Goal: Information Seeking & Learning: Learn about a topic

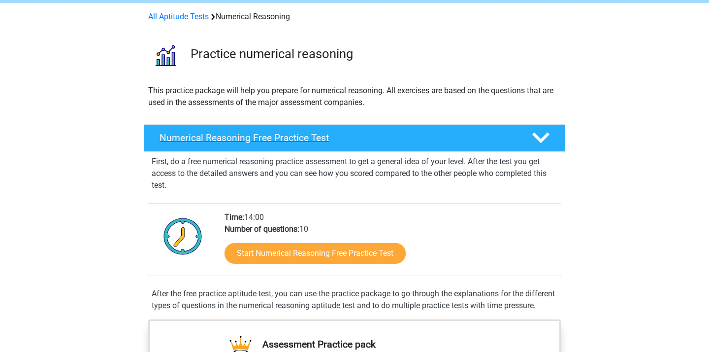
scroll to position [40, 0]
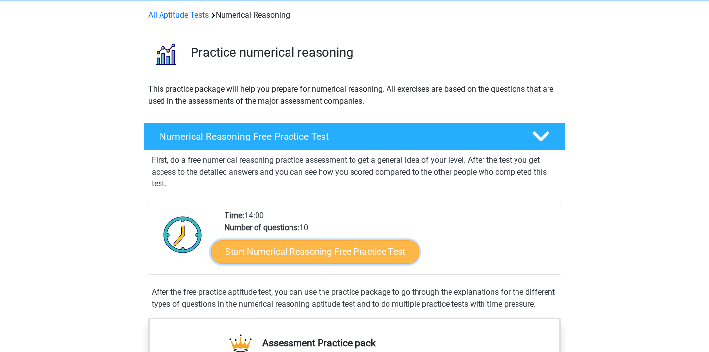
click at [333, 256] on link "Start Numerical Reasoning Free Practice Test" at bounding box center [315, 251] width 208 height 24
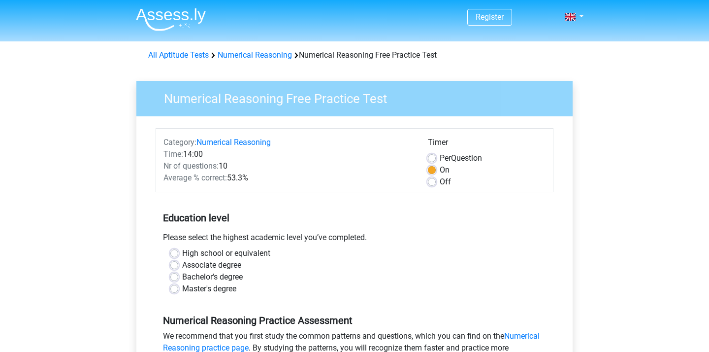
click at [230, 254] on label "High school or equivalent" at bounding box center [226, 253] width 88 height 12
click at [178, 254] on input "High school or equivalent" at bounding box center [174, 252] width 8 height 10
radio input "true"
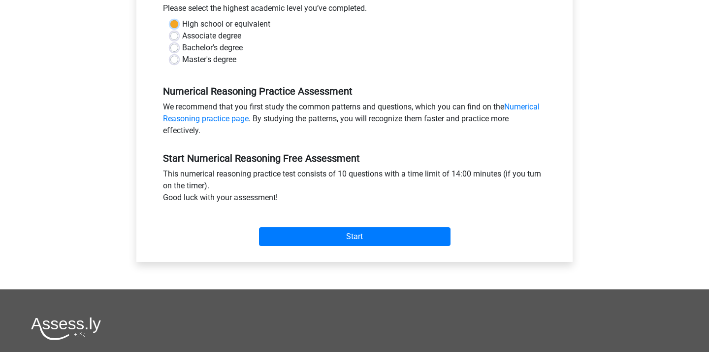
scroll to position [233, 0]
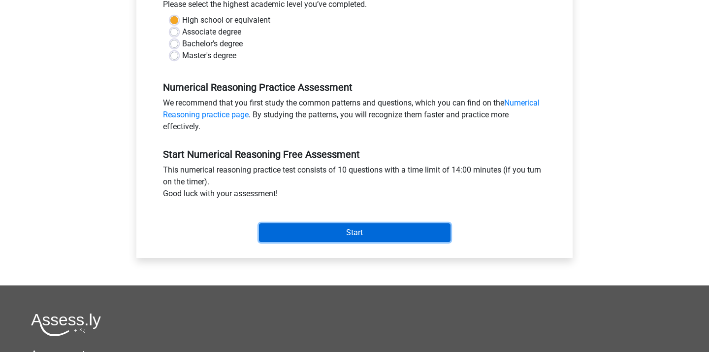
click at [338, 234] on input "Start" at bounding box center [355, 232] width 192 height 19
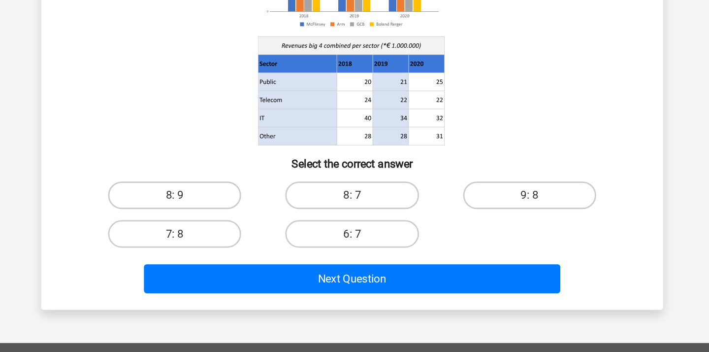
scroll to position [52, 0]
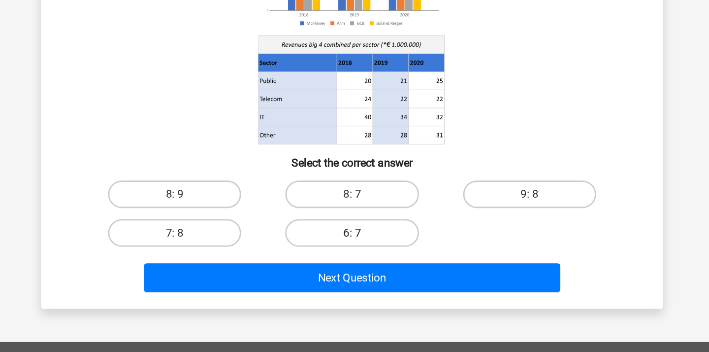
click at [365, 261] on label "6: 7" at bounding box center [354, 264] width 95 height 20
click at [361, 263] on input "6: 7" at bounding box center [358, 266] width 6 height 6
radio input "true"
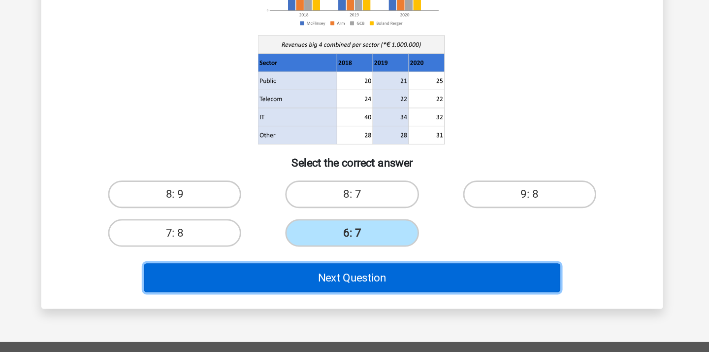
click at [373, 291] on button "Next Question" at bounding box center [355, 295] width 298 height 21
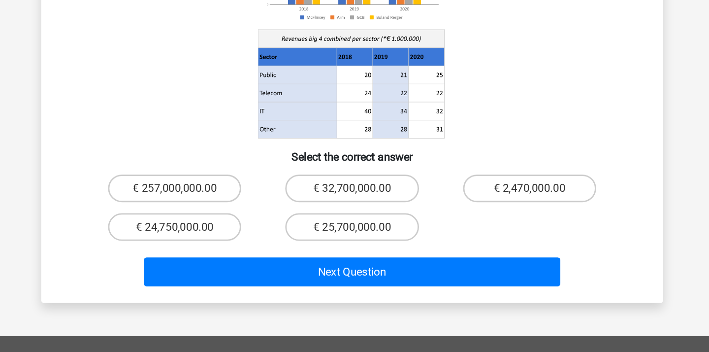
scroll to position [83, 0]
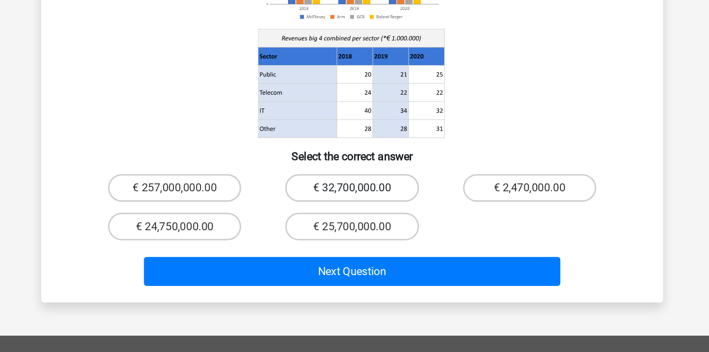
click at [376, 225] on label "€ 32,700,000.00" at bounding box center [354, 235] width 95 height 20
click at [361, 234] on input "€ 32,700,000.00" at bounding box center [358, 237] width 6 height 6
radio input "true"
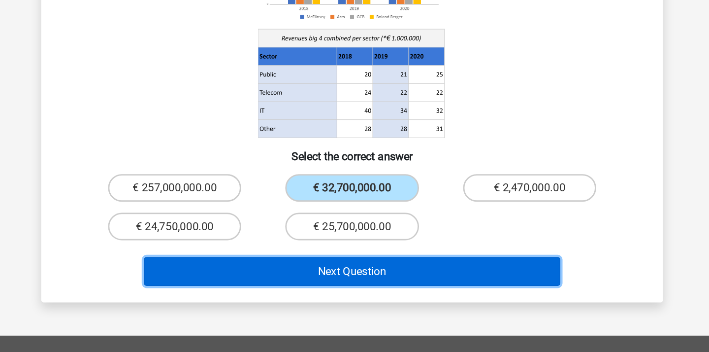
click at [371, 284] on button "Next Question" at bounding box center [355, 294] width 298 height 21
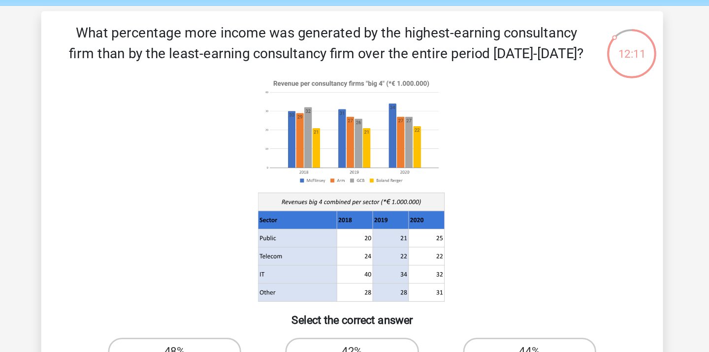
scroll to position [36, 0]
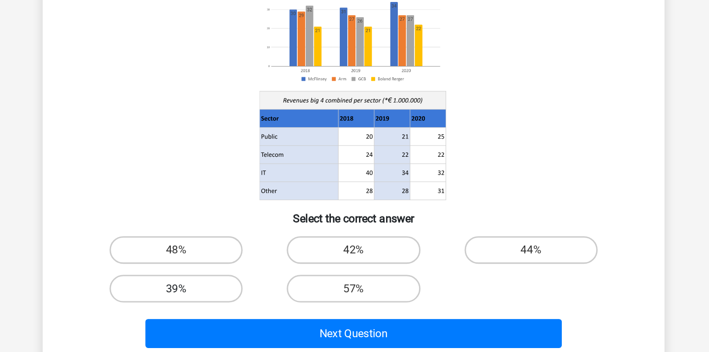
click at [262, 283] on label "39%" at bounding box center [227, 280] width 95 height 20
click at [234, 283] on input "39%" at bounding box center [231, 283] width 6 height 6
radio input "true"
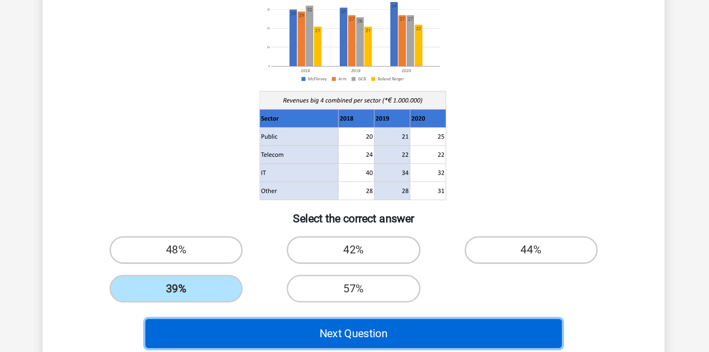
click at [288, 312] on button "Next Question" at bounding box center [355, 311] width 298 height 21
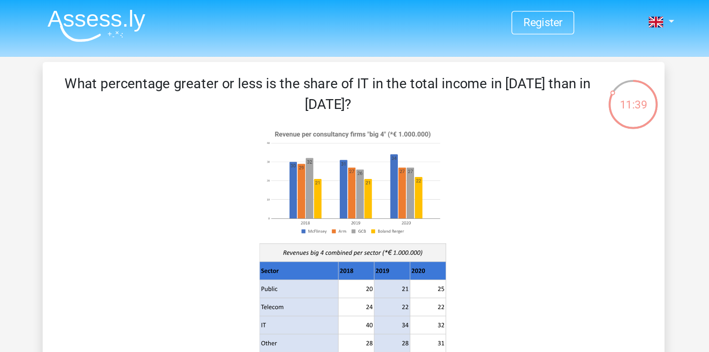
scroll to position [0, 0]
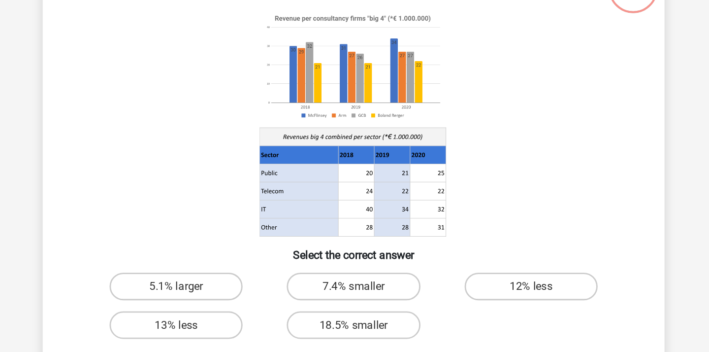
click at [481, 288] on input "12% less" at bounding box center [484, 291] width 6 height 6
radio input "true"
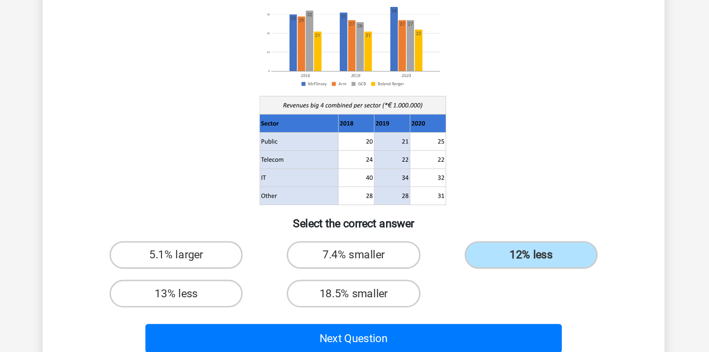
scroll to position [10, 0]
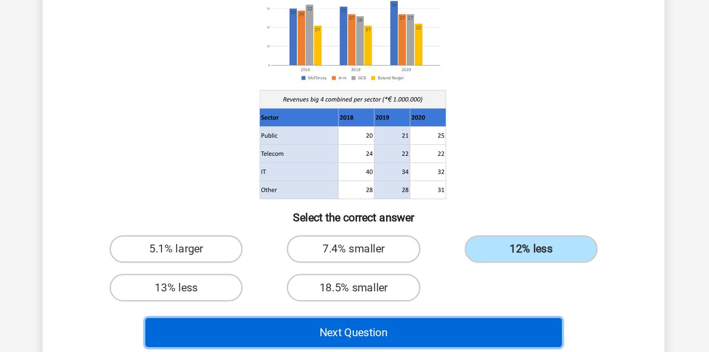
click at [428, 333] on button "Next Question" at bounding box center [355, 337] width 298 height 21
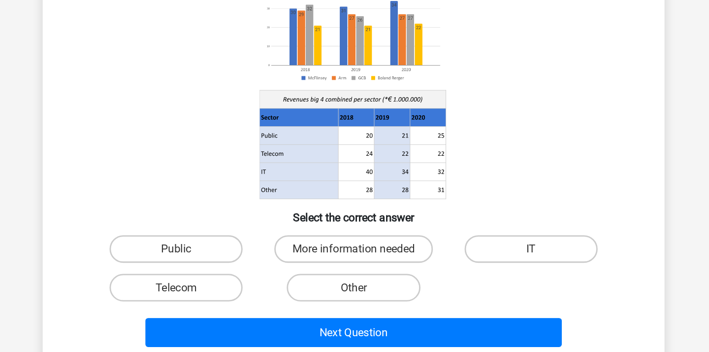
scroll to position [9, 0]
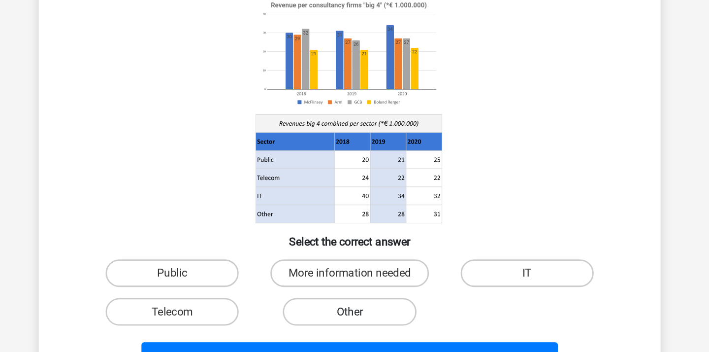
click at [383, 306] on label "Other" at bounding box center [354, 306] width 95 height 20
click at [361, 306] on input "Other" at bounding box center [358, 309] width 6 height 6
radio input "true"
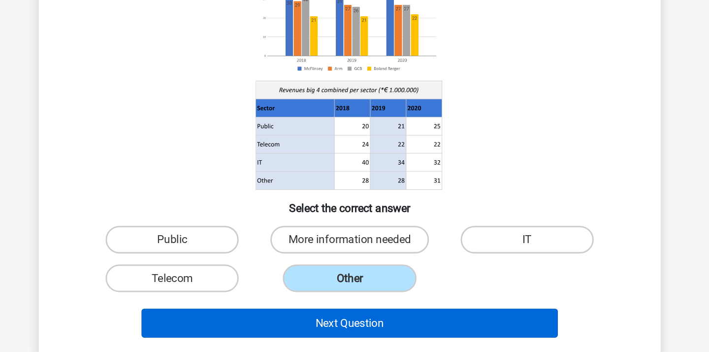
scroll to position [17, 0]
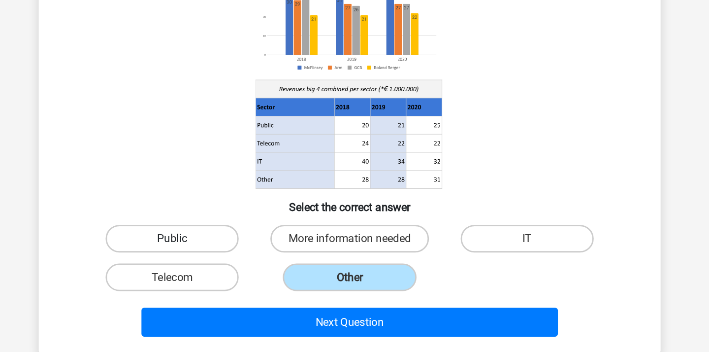
click at [245, 273] on label "Public" at bounding box center [227, 271] width 95 height 20
click at [234, 273] on input "Public" at bounding box center [231, 274] width 6 height 6
radio input "true"
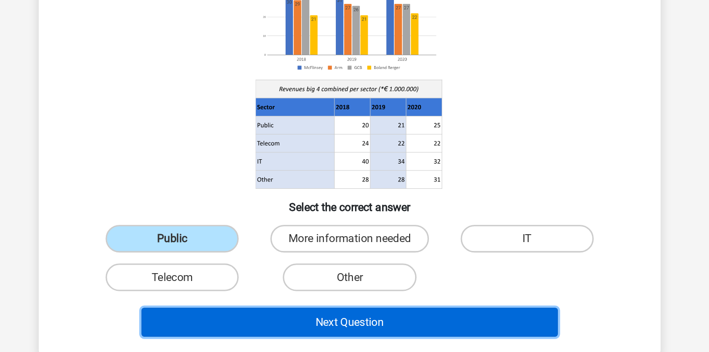
click at [318, 330] on button "Next Question" at bounding box center [355, 330] width 298 height 21
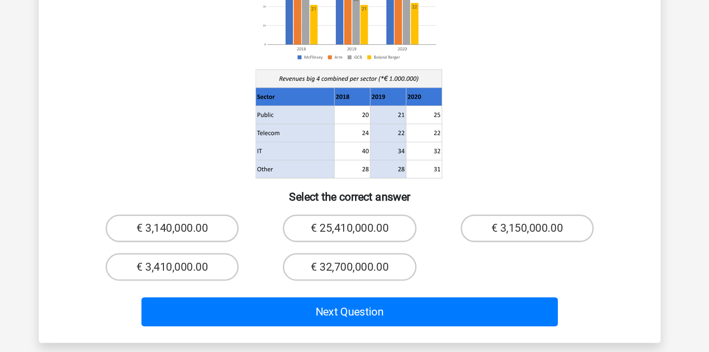
scroll to position [47, 0]
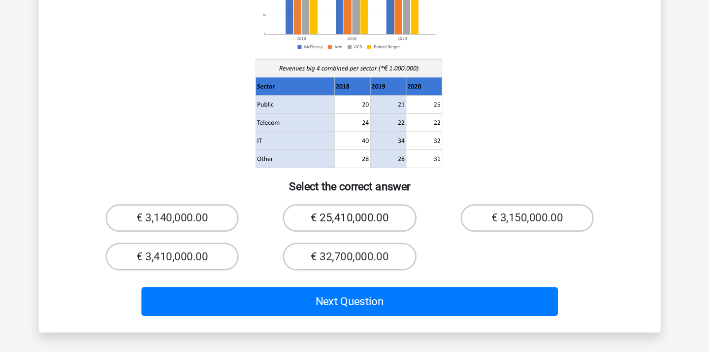
click at [386, 246] on label "€ 25,410,000.00" at bounding box center [354, 256] width 95 height 20
click at [361, 256] on input "€ 25,410,000.00" at bounding box center [358, 259] width 6 height 6
radio input "true"
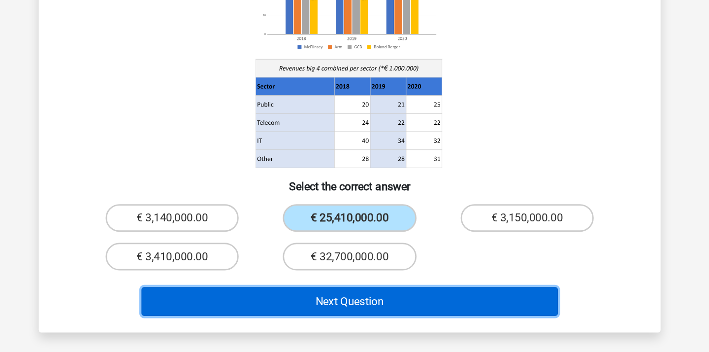
click at [356, 310] on button "Next Question" at bounding box center [355, 315] width 298 height 21
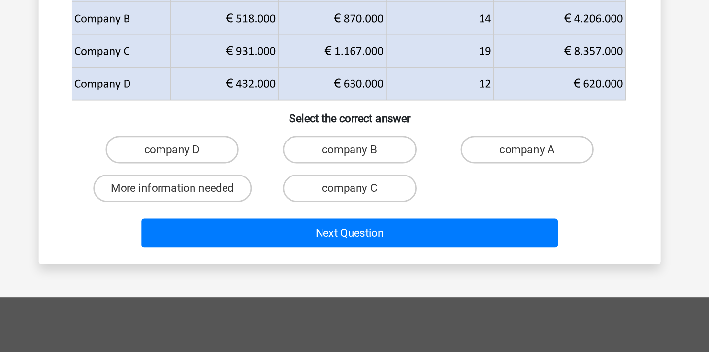
scroll to position [45, 0]
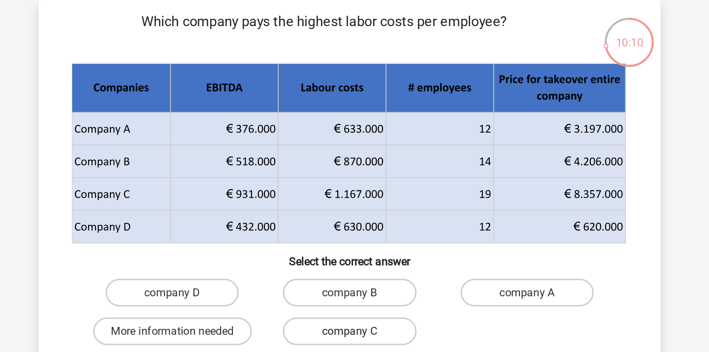
click at [358, 233] on label "company C" at bounding box center [354, 236] width 95 height 20
click at [358, 236] on input "company C" at bounding box center [358, 239] width 6 height 6
radio input "true"
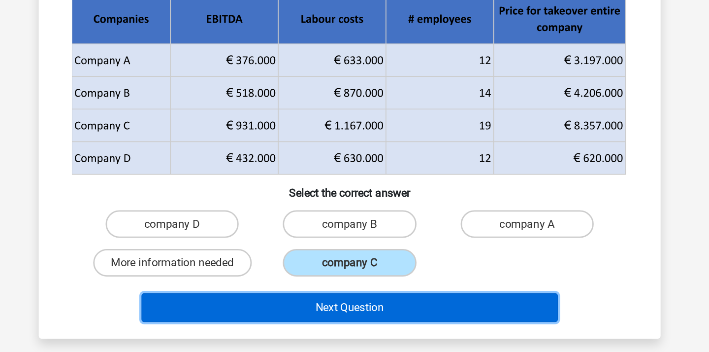
click at [357, 272] on button "Next Question" at bounding box center [355, 268] width 298 height 21
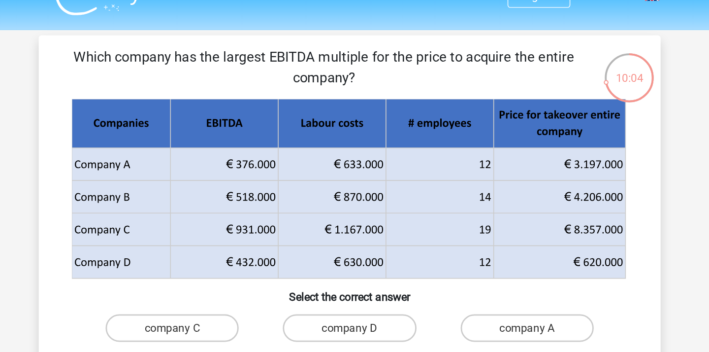
scroll to position [18, 0]
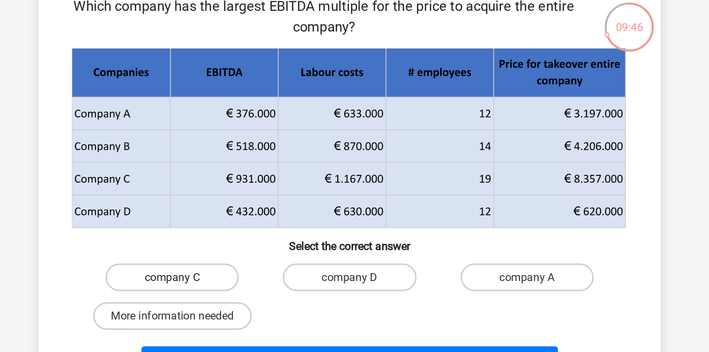
click at [266, 234] on label "company C" at bounding box center [227, 236] width 95 height 20
click at [234, 236] on input "company C" at bounding box center [231, 239] width 6 height 6
radio input "true"
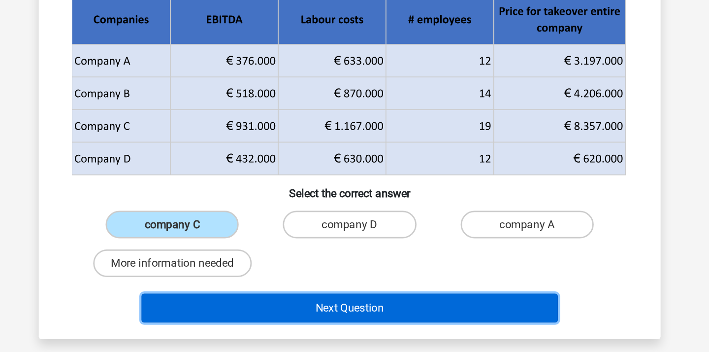
click at [301, 293] on button "Next Question" at bounding box center [355, 296] width 298 height 21
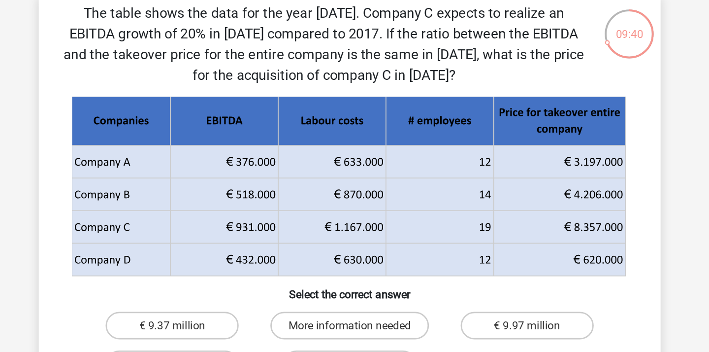
scroll to position [48, 0]
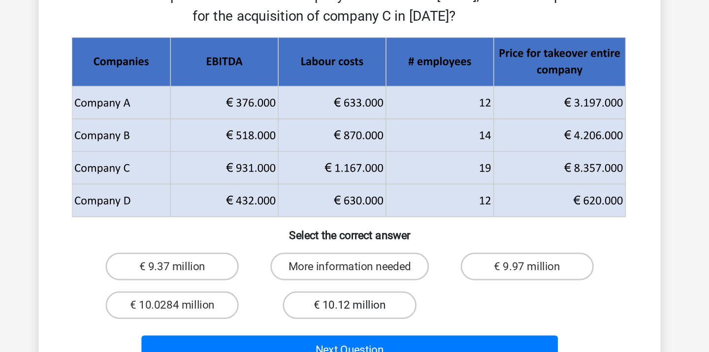
click at [323, 264] on label "€ 10.12 million" at bounding box center [354, 263] width 95 height 20
click at [355, 264] on input "€ 10.12 million" at bounding box center [358, 266] width 6 height 6
radio input "true"
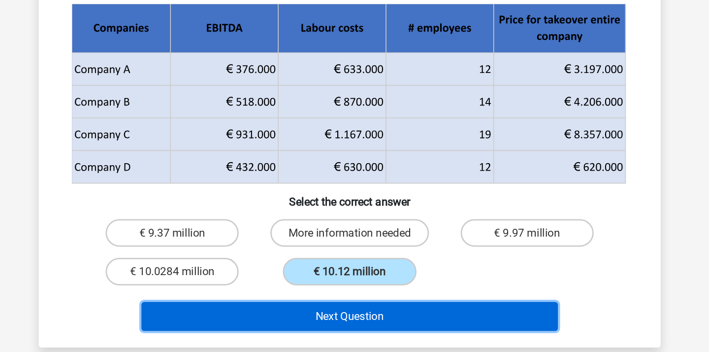
click at [324, 291] on button "Next Question" at bounding box center [355, 295] width 298 height 21
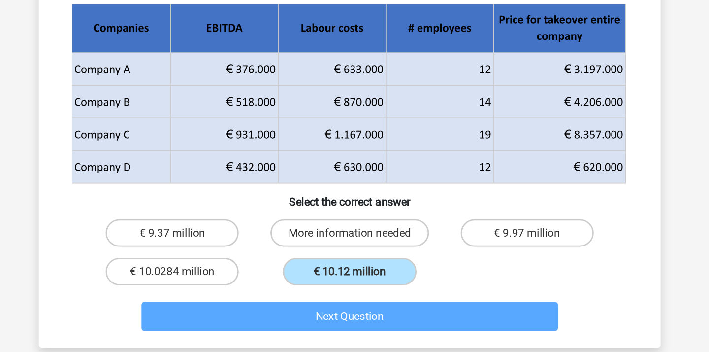
scroll to position [45, 0]
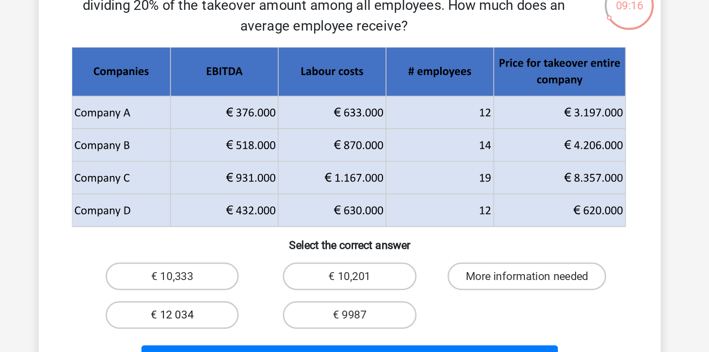
click at [262, 251] on label "€ 12 034" at bounding box center [227, 251] width 95 height 20
click at [234, 251] on input "€ 12 034" at bounding box center [231, 254] width 6 height 6
radio input "true"
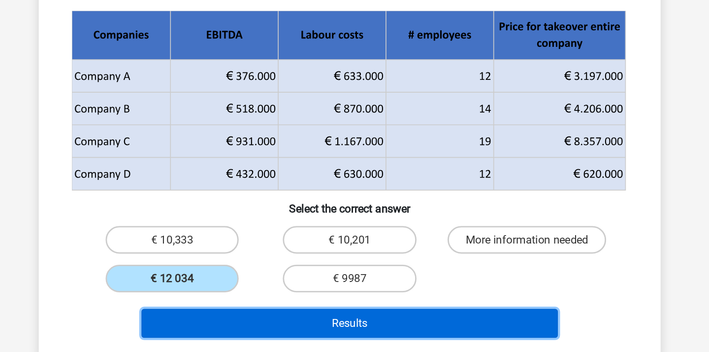
click at [263, 278] on button "Results" at bounding box center [355, 283] width 298 height 21
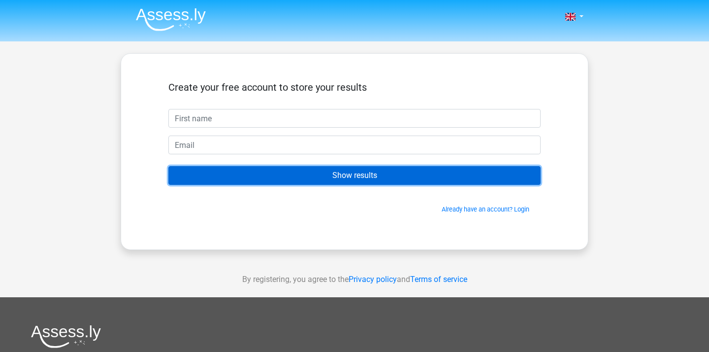
click at [376, 177] on input "Show results" at bounding box center [354, 175] width 372 height 19
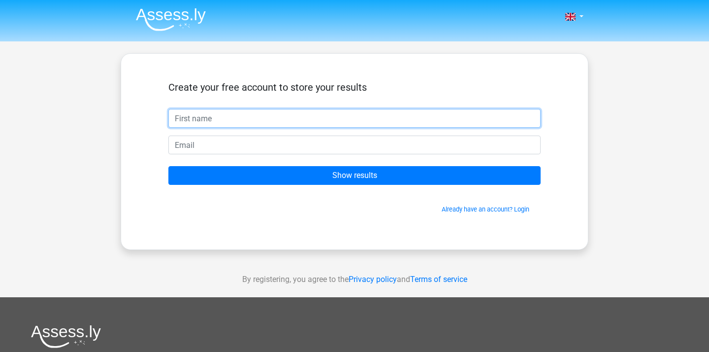
click at [254, 119] on input "text" at bounding box center [354, 118] width 372 height 19
type input "Siena"
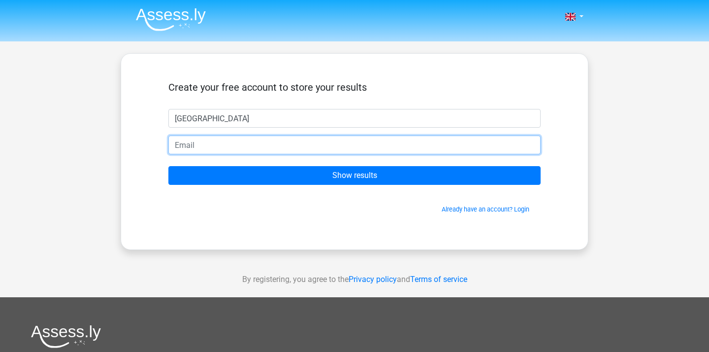
click at [192, 149] on input "email" at bounding box center [354, 144] width 372 height 19
type input "sienaalexnadra1@gmail.com"
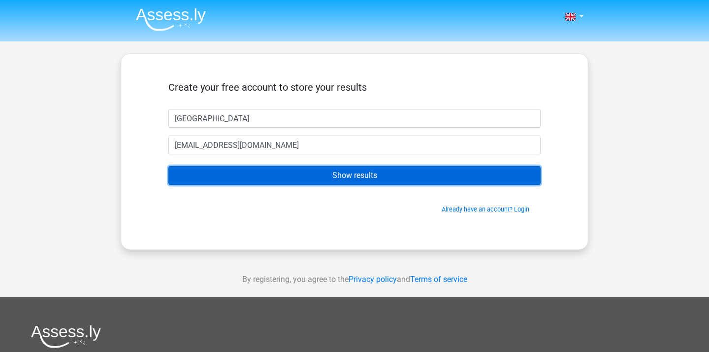
click at [236, 178] on input "Show results" at bounding box center [354, 175] width 372 height 19
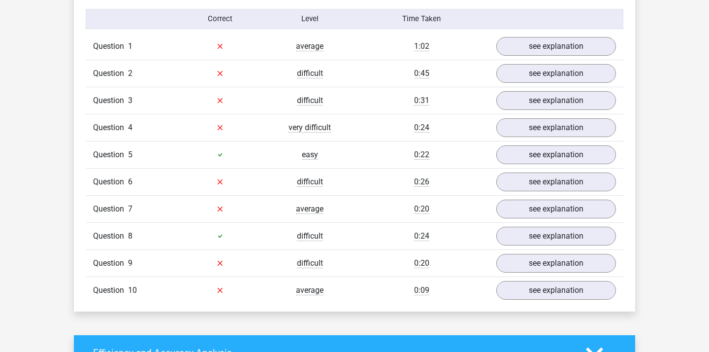
scroll to position [793, 0]
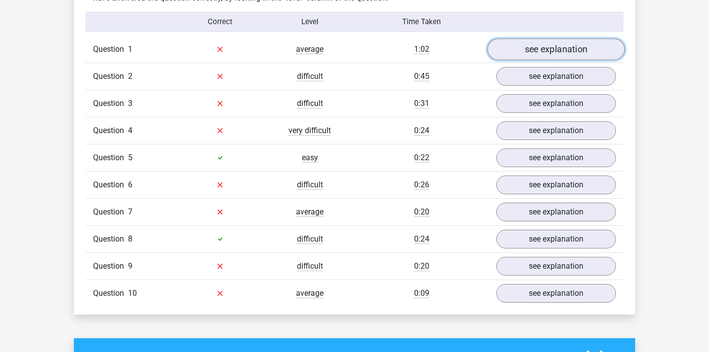
click at [548, 51] on link "see explanation" at bounding box center [555, 49] width 137 height 22
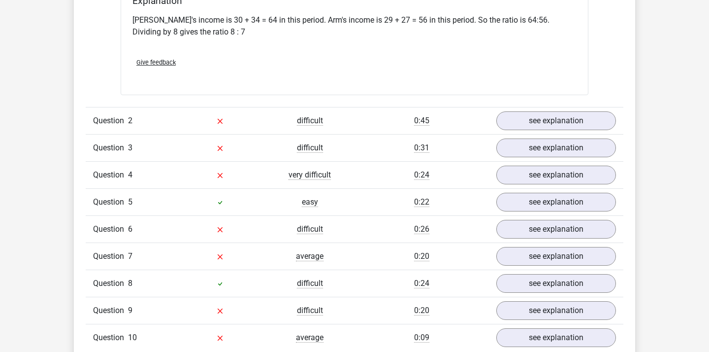
scroll to position [1136, 0]
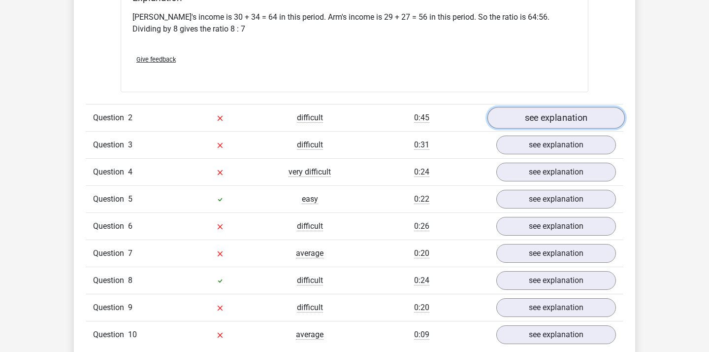
click at [533, 121] on link "see explanation" at bounding box center [555, 118] width 137 height 22
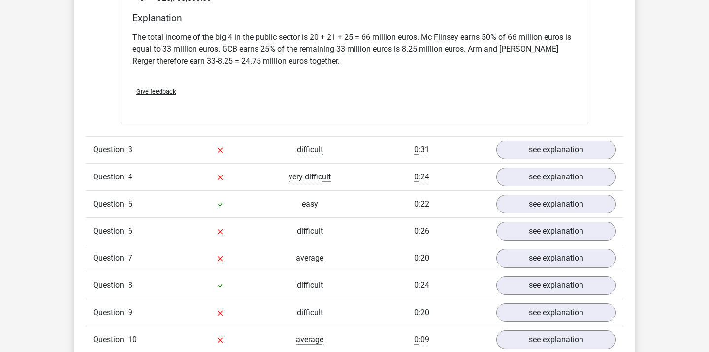
scroll to position [1554, 0]
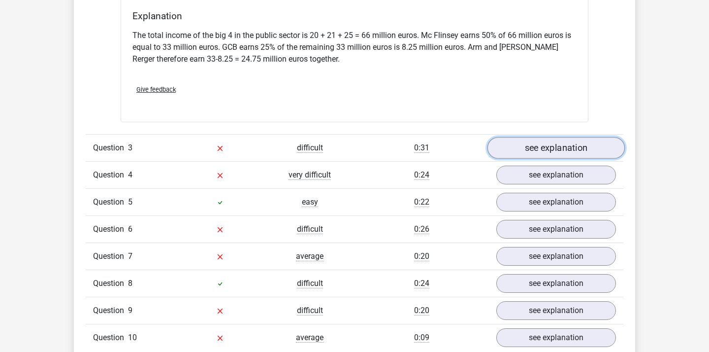
click at [527, 141] on link "see explanation" at bounding box center [555, 148] width 137 height 22
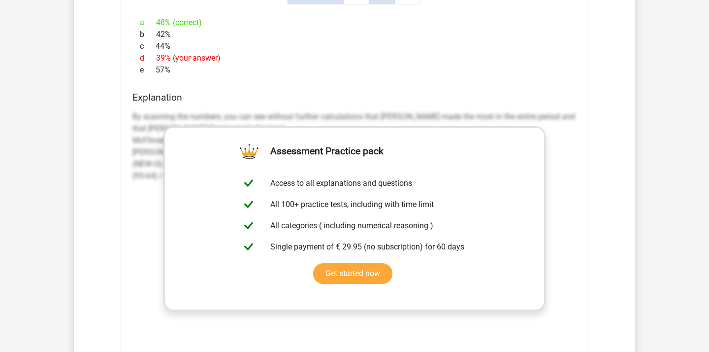
scroll to position [1931, 0]
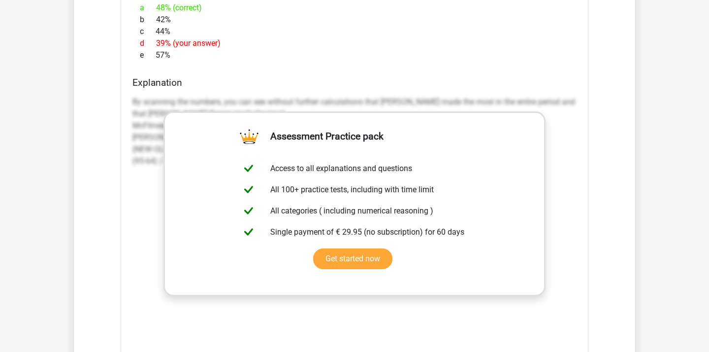
click at [576, 218] on div "By scanning the numbers, you can see without further calculations that [PERSON_…" at bounding box center [354, 239] width 444 height 295
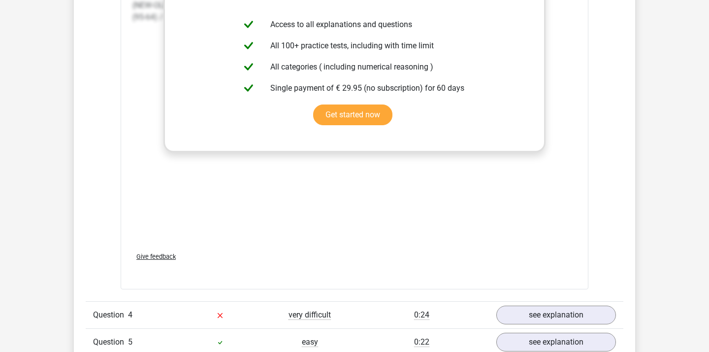
scroll to position [2077, 0]
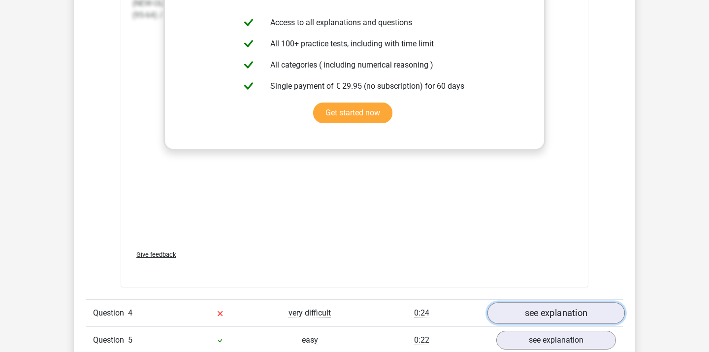
click at [569, 302] on link "see explanation" at bounding box center [555, 313] width 137 height 22
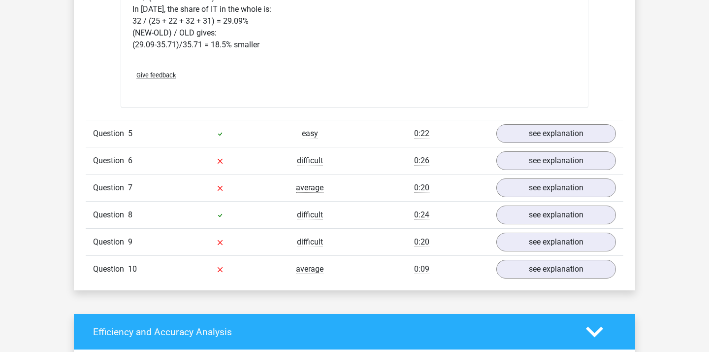
scroll to position [2720, 0]
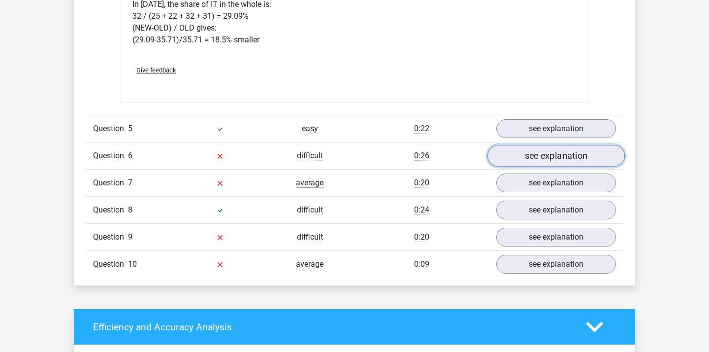
click at [568, 150] on link "see explanation" at bounding box center [555, 156] width 137 height 22
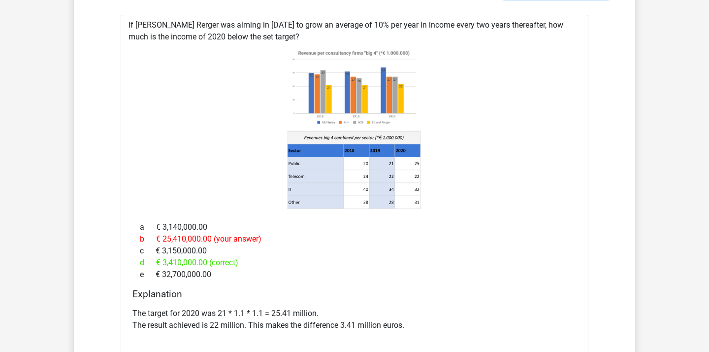
scroll to position [2882, 0]
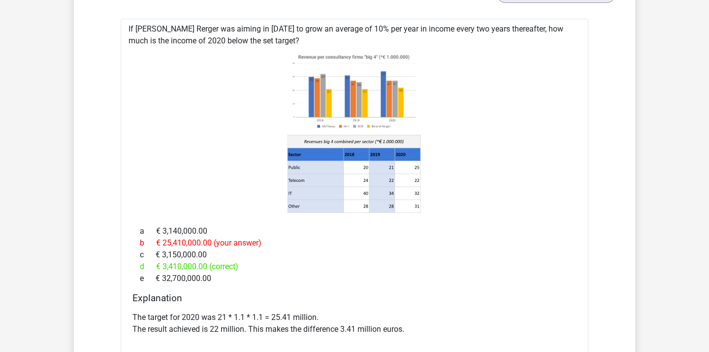
click at [487, 260] on div "d € 3,410,000.00 (correct)" at bounding box center [354, 266] width 444 height 12
click at [473, 260] on div "d € 3,410,000.00 (correct)" at bounding box center [354, 266] width 444 height 12
click at [470, 272] on div "e € 32,700,000.00" at bounding box center [354, 278] width 444 height 12
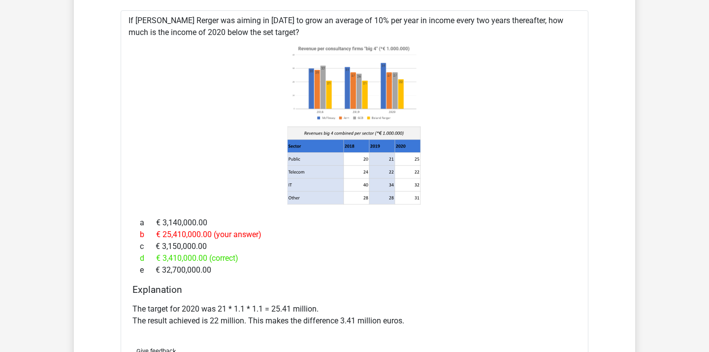
scroll to position [2890, 0]
click at [463, 264] on div "e € 32,700,000.00" at bounding box center [354, 270] width 444 height 12
click at [449, 253] on div "d € 3,410,000.00 (correct)" at bounding box center [354, 259] width 444 height 12
click at [453, 264] on div "e € 32,700,000.00" at bounding box center [354, 270] width 444 height 12
click at [453, 253] on div "d € 3,410,000.00 (correct)" at bounding box center [354, 259] width 444 height 12
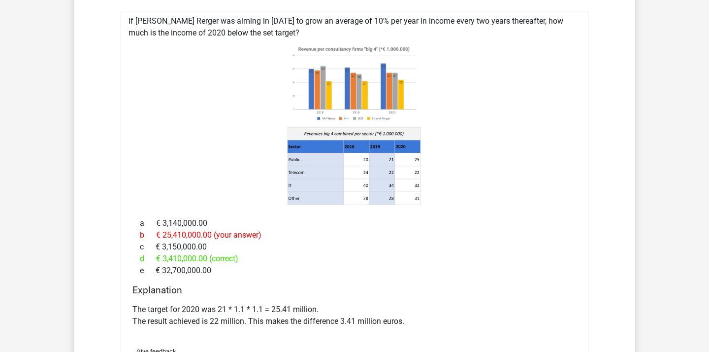
click at [451, 264] on div "e € 32,700,000.00" at bounding box center [354, 270] width 444 height 12
click at [452, 229] on div "b € 25,410,000.00 (your answer)" at bounding box center [354, 235] width 444 height 12
click at [444, 229] on div "b € 25,410,000.00 (your answer)" at bounding box center [354, 235] width 444 height 12
click at [458, 229] on div "b € 25,410,000.00 (your answer)" at bounding box center [354, 235] width 444 height 12
click at [449, 229] on div "b € 25,410,000.00 (your answer)" at bounding box center [354, 235] width 444 height 12
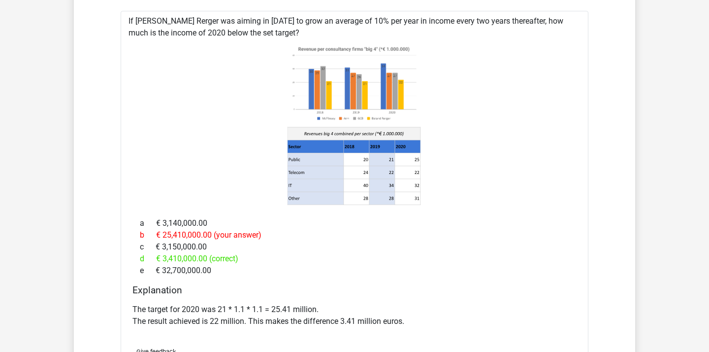
click at [448, 217] on div "a € 3,140,000.00" at bounding box center [354, 223] width 444 height 12
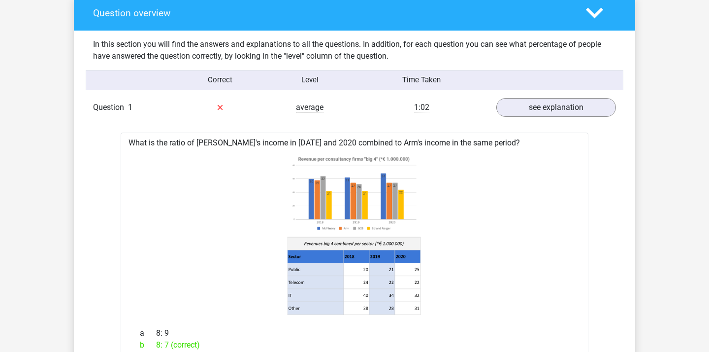
scroll to position [737, 0]
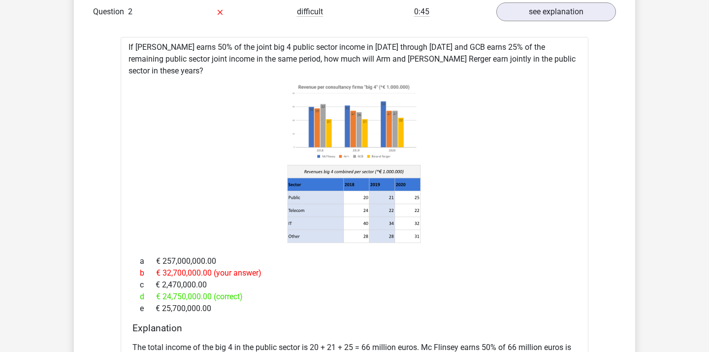
scroll to position [1240, 0]
